Goal: Task Accomplishment & Management: Use online tool/utility

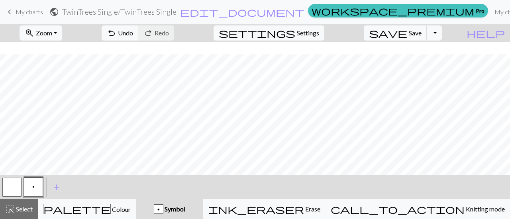
scroll to position [306, 0]
click at [316, 26] on button "settings Settings" at bounding box center [268, 32] width 111 height 15
select select "flat"
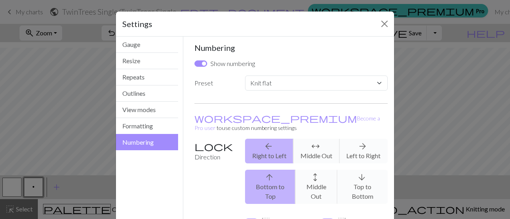
click at [362, 144] on div "arrow_back Right to Left arrows_outward Middle Out arrow_forward Left to Right" at bounding box center [316, 151] width 152 height 25
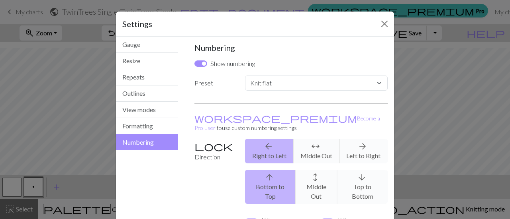
click at [362, 144] on div "arrow_back Right to Left arrows_outward Middle Out arrow_forward Left to Right" at bounding box center [316, 151] width 152 height 25
click at [380, 25] on button "Close" at bounding box center [384, 24] width 13 height 13
